Goal: Transaction & Acquisition: Purchase product/service

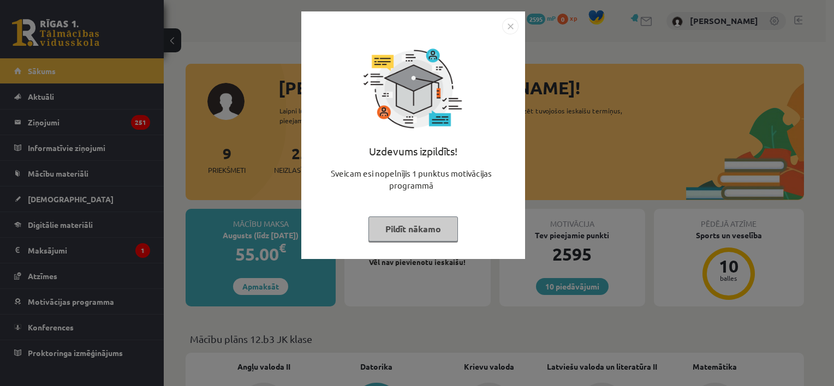
click at [414, 225] on button "Pildīt nākamo" at bounding box center [413, 229] width 90 height 25
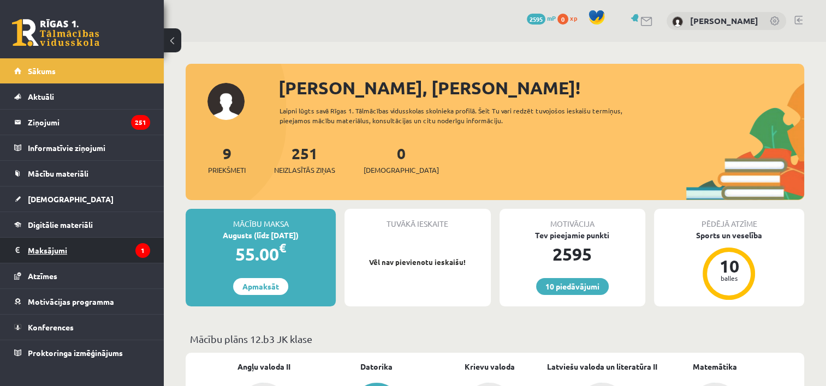
click at [88, 252] on legend "Maksājumi 1" at bounding box center [89, 250] width 122 height 25
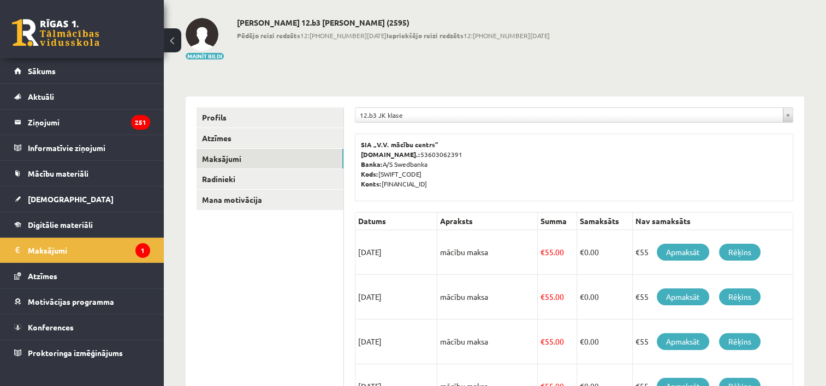
scroll to position [50, 0]
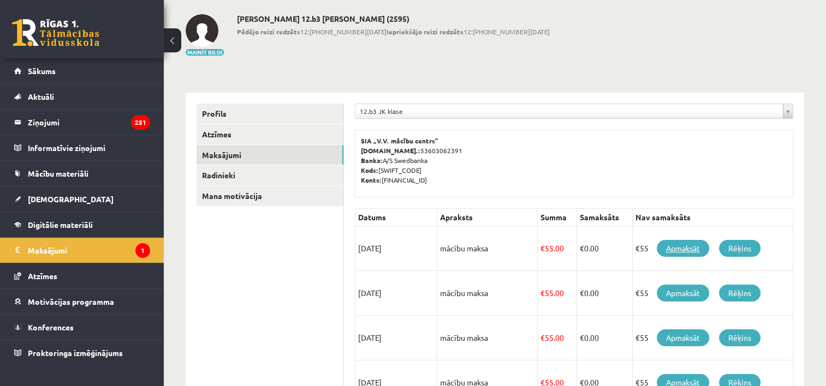
click at [686, 249] on link "Apmaksāt" at bounding box center [683, 248] width 52 height 17
